Goal: Navigation & Orientation: Find specific page/section

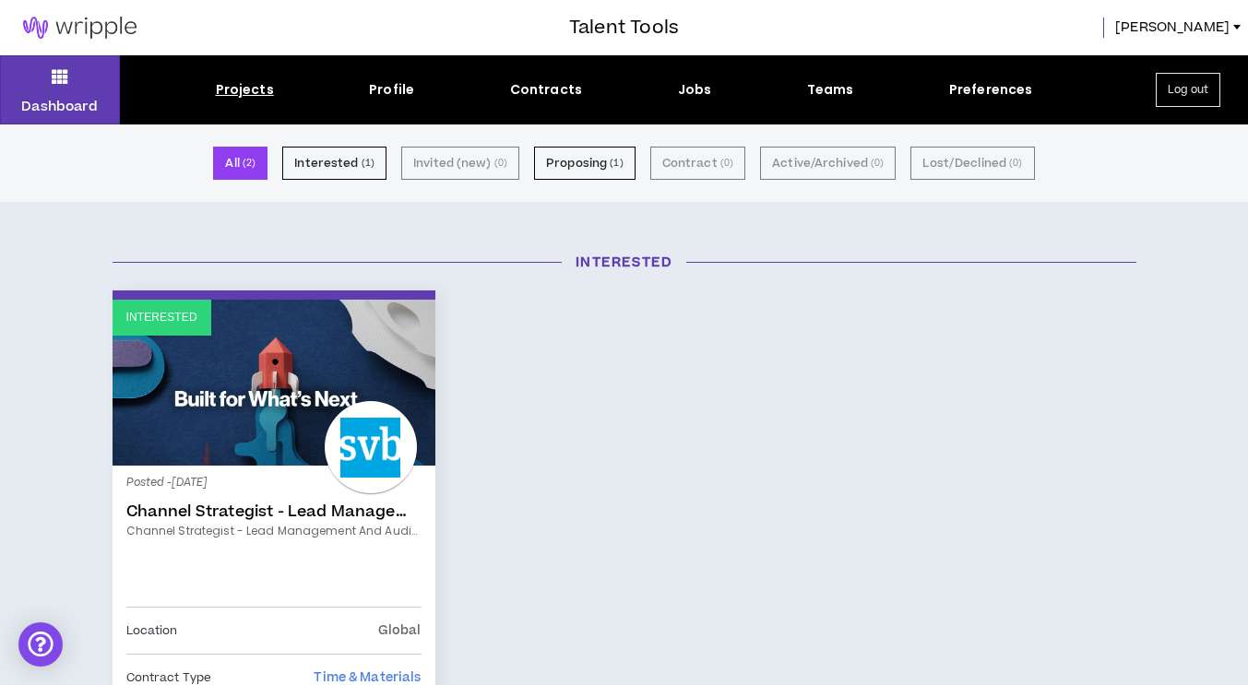
click at [79, 27] on img at bounding box center [80, 28] width 160 height 22
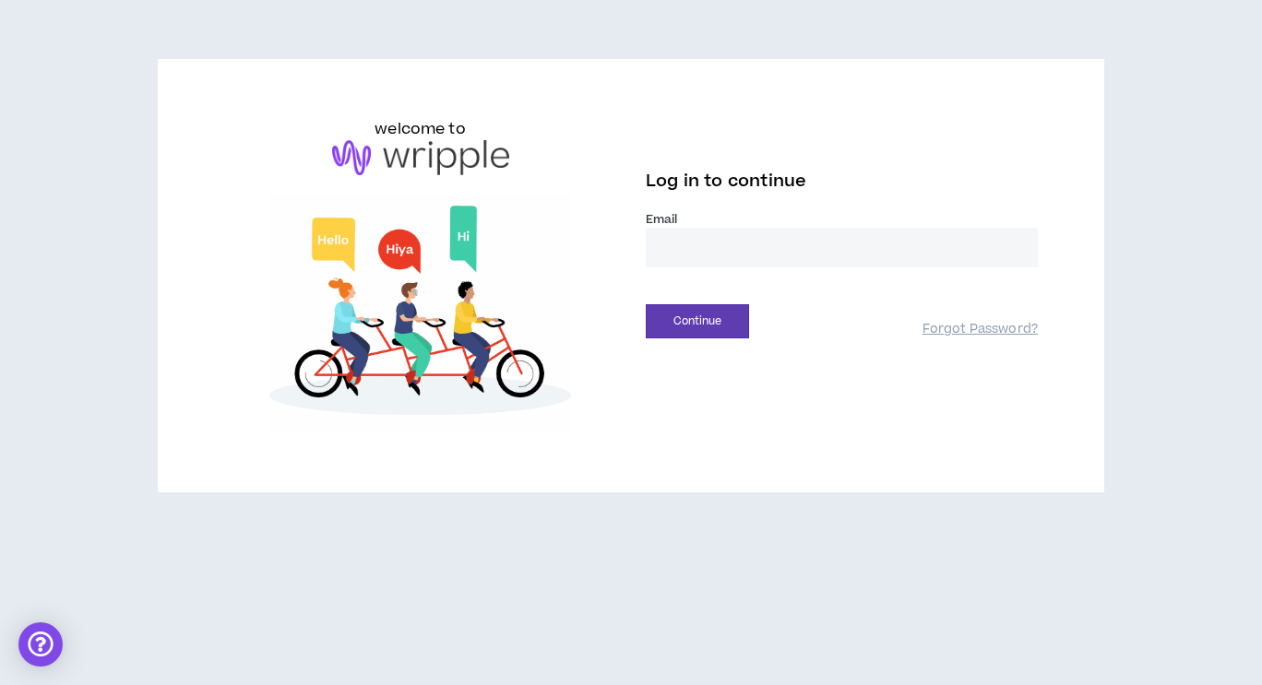
click at [775, 233] on input "email" at bounding box center [842, 248] width 392 height 40
type input "**********"
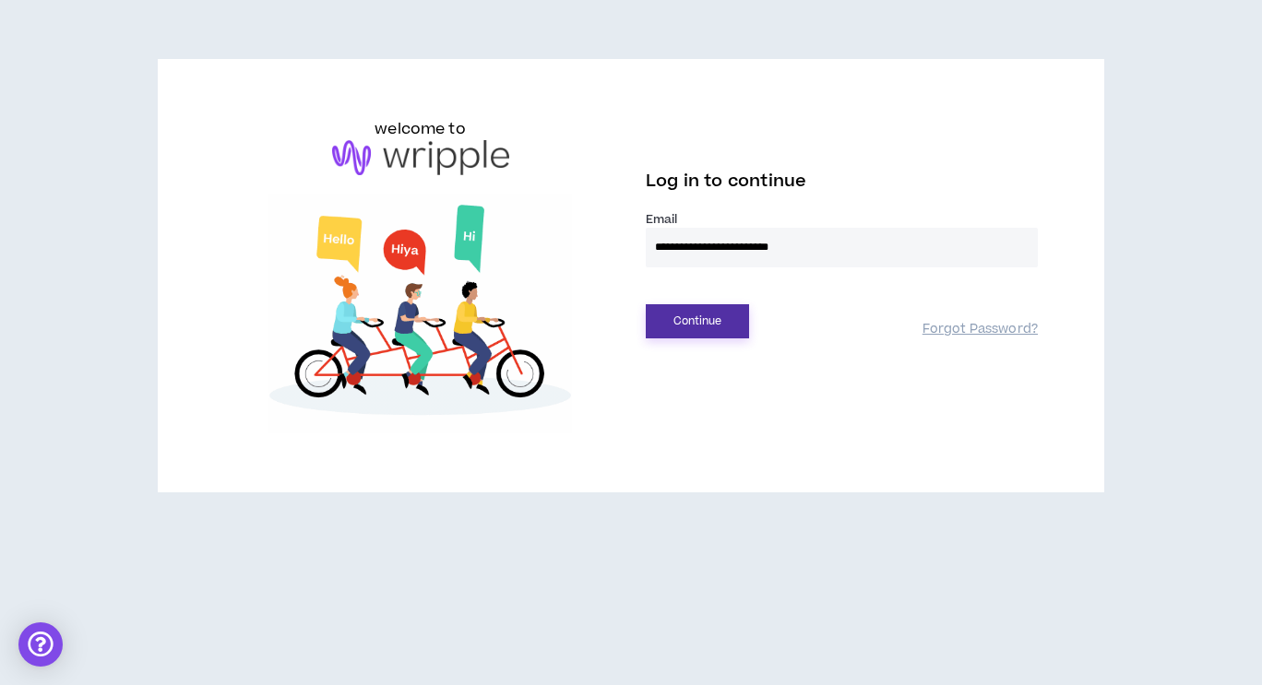
click at [748, 327] on button "Continue" at bounding box center [697, 321] width 103 height 34
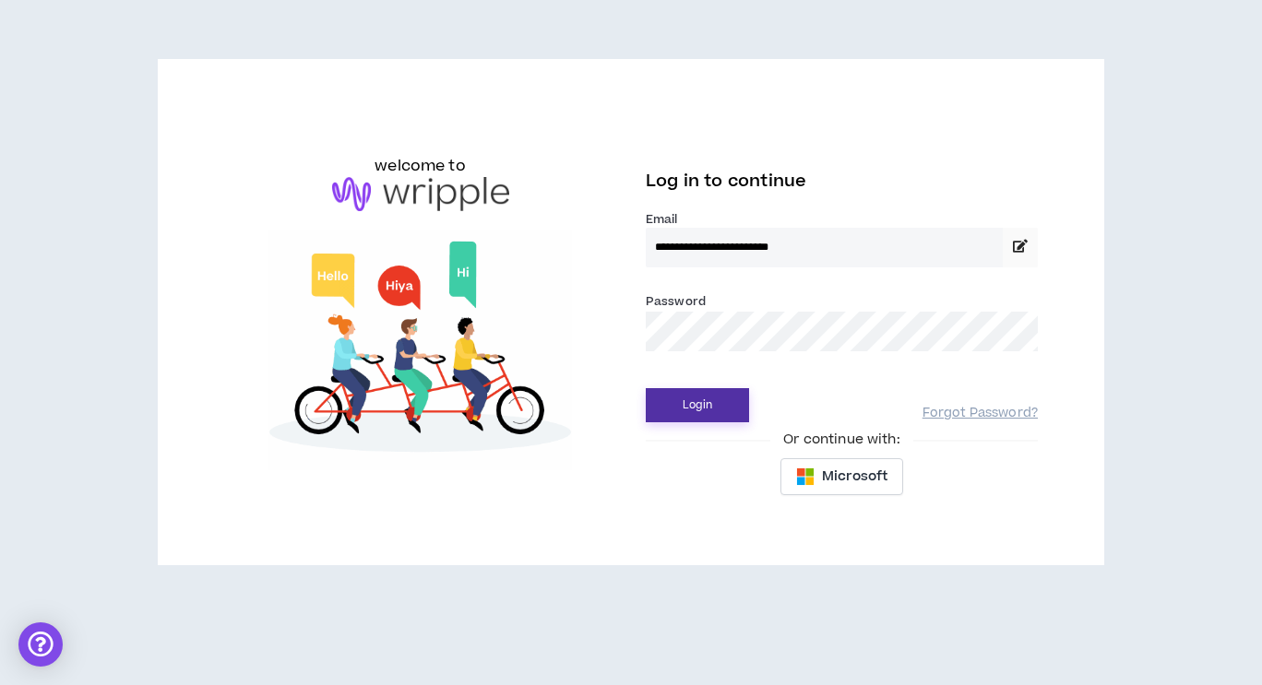
click at [694, 406] on button "Login" at bounding box center [697, 405] width 103 height 34
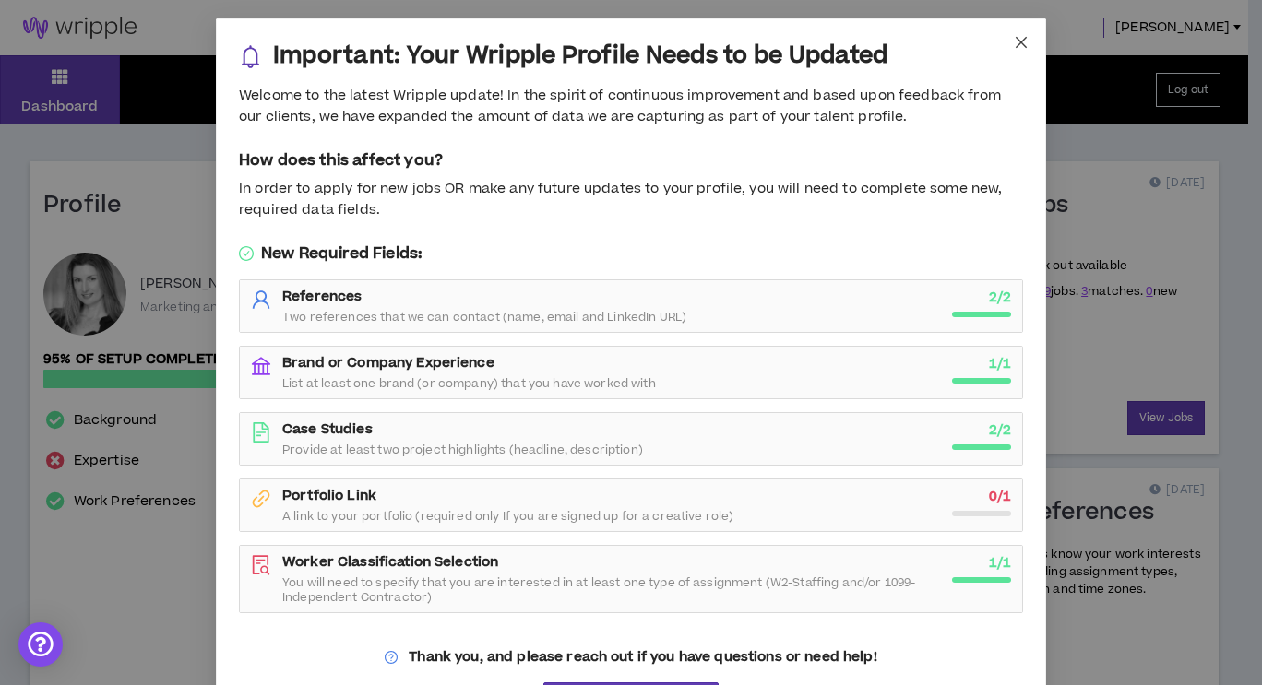
click at [1029, 49] on span "Close" at bounding box center [1021, 43] width 50 height 50
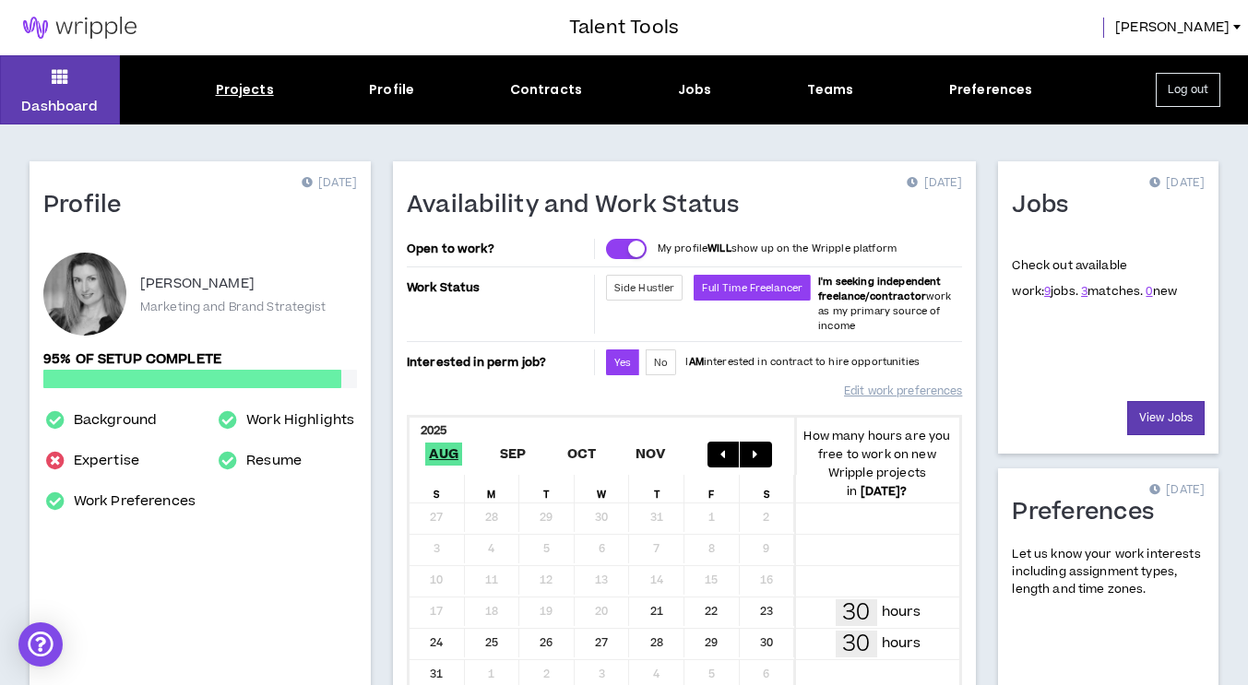
click at [271, 85] on div "Projects" at bounding box center [245, 89] width 58 height 19
